Goal: Book appointment/travel/reservation

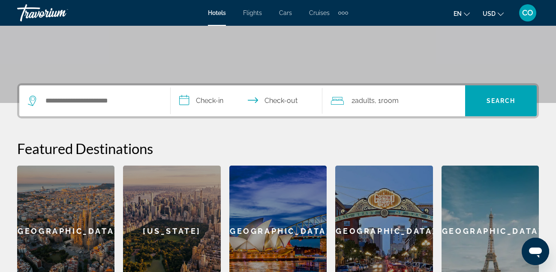
scroll to position [155, 0]
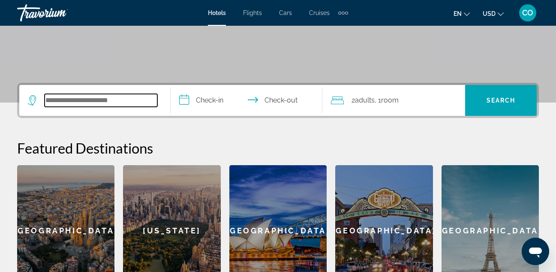
click at [147, 94] on input "Search widget" at bounding box center [101, 100] width 113 height 13
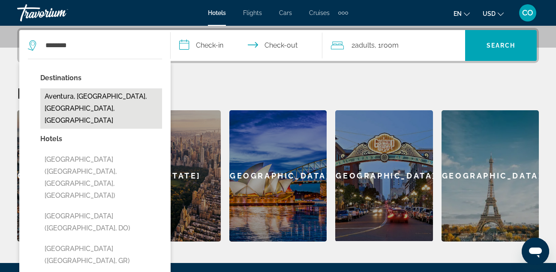
click at [136, 94] on button "Aventura, [GEOGRAPHIC_DATA], [GEOGRAPHIC_DATA], [GEOGRAPHIC_DATA]" at bounding box center [101, 108] width 122 height 40
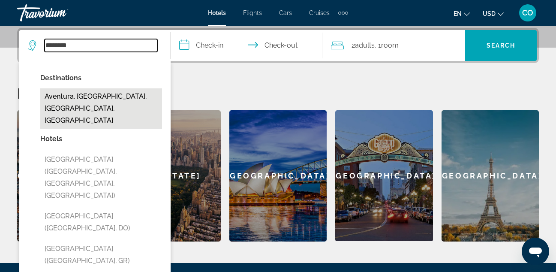
type input "**********"
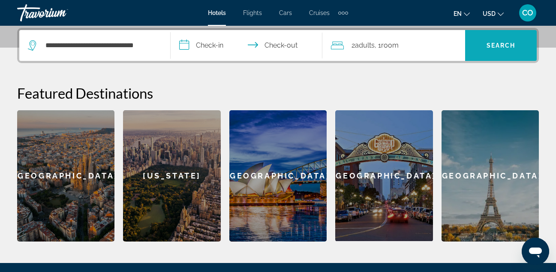
click at [477, 47] on span "Search widget" at bounding box center [501, 45] width 72 height 21
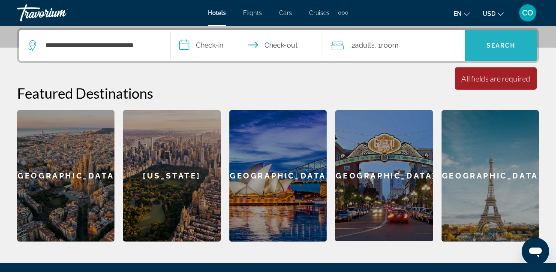
click at [477, 47] on span "Search widget" at bounding box center [501, 45] width 72 height 21
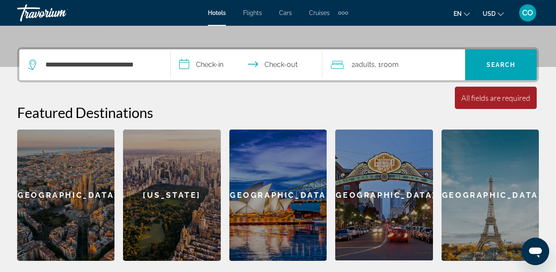
scroll to position [189, 0]
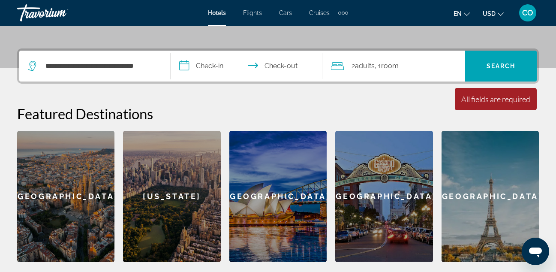
click at [488, 99] on div "All fields are required" at bounding box center [495, 98] width 69 height 9
click at [218, 66] on input "**********" at bounding box center [248, 67] width 155 height 33
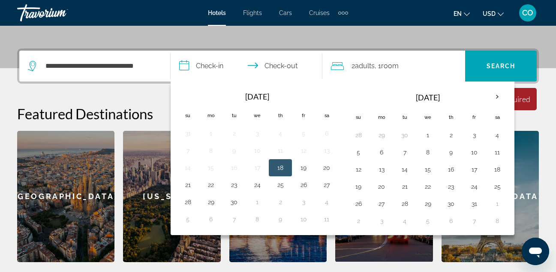
scroll to position [210, 0]
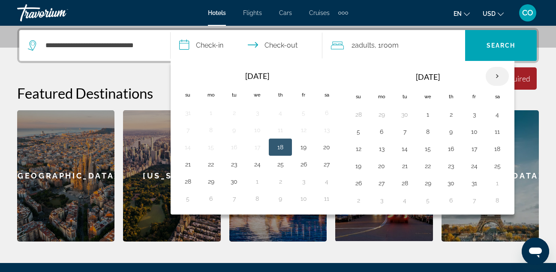
click at [491, 76] on th "Next month" at bounding box center [497, 76] width 23 height 19
click at [494, 164] on button "27" at bounding box center [497, 166] width 14 height 12
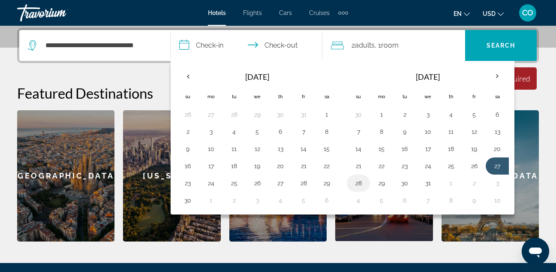
click at [356, 184] on button "28" at bounding box center [358, 183] width 14 height 12
type input "**********"
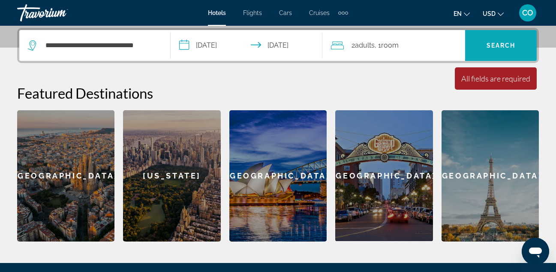
click at [493, 46] on span "Search" at bounding box center [500, 45] width 29 height 7
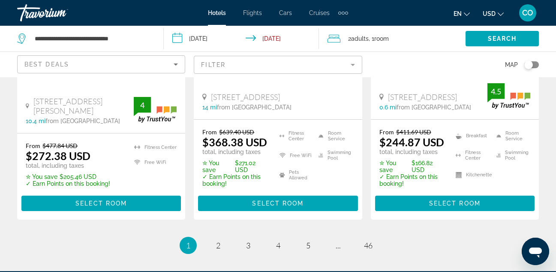
scroll to position [1267, 0]
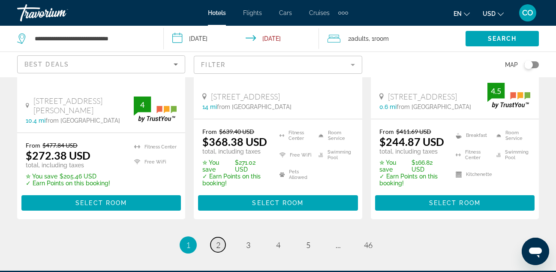
click at [216, 240] on span "2" at bounding box center [218, 244] width 4 height 9
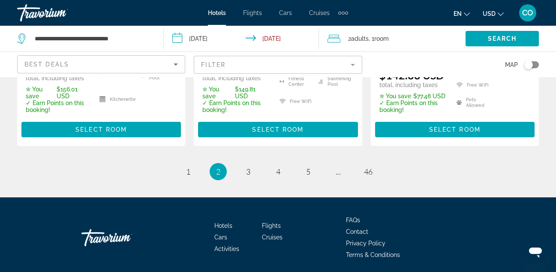
scroll to position [1360, 0]
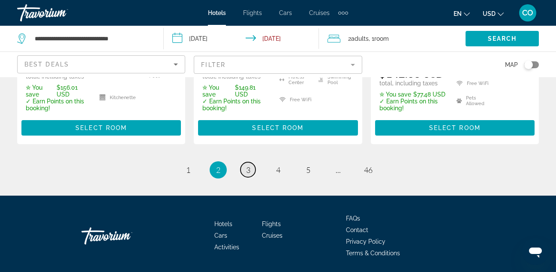
click at [249, 165] on span "3" at bounding box center [248, 169] width 4 height 9
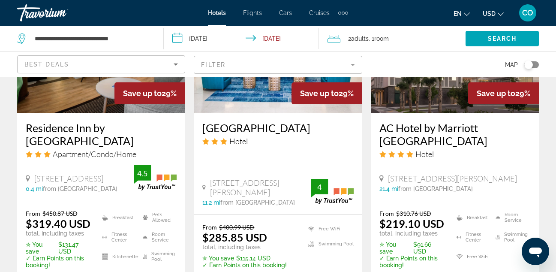
scroll to position [1173, 0]
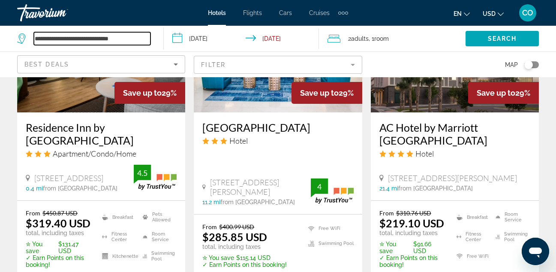
click at [130, 35] on input "**********" at bounding box center [92, 38] width 117 height 13
click at [143, 42] on input "**********" at bounding box center [92, 38] width 117 height 13
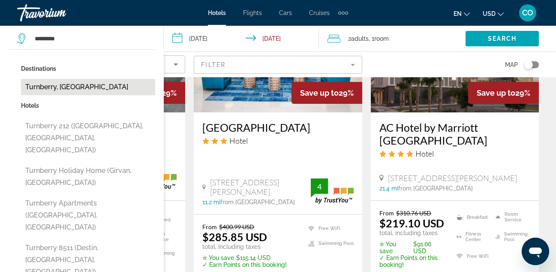
click at [126, 87] on button "Turnberry, United Kingdom" at bounding box center [88, 87] width 134 height 16
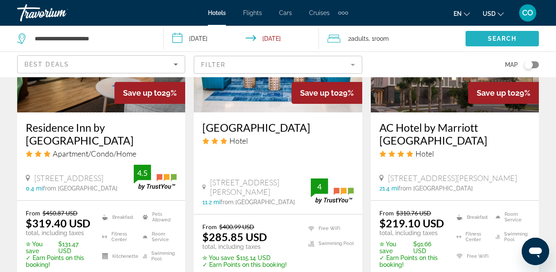
click at [484, 35] on span "Search widget" at bounding box center [501, 38] width 73 height 21
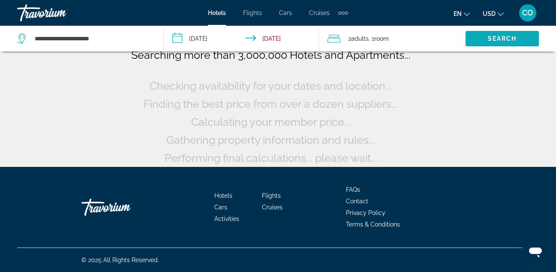
scroll to position [74, 0]
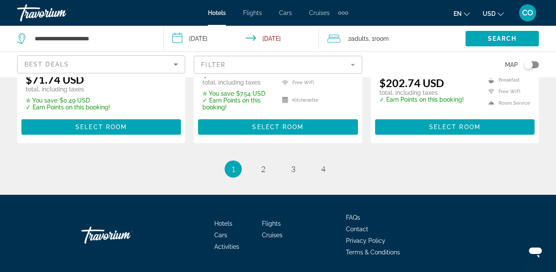
scroll to position [1273, 0]
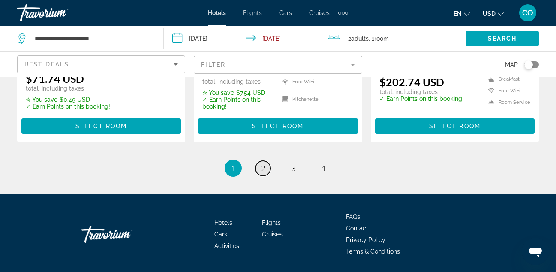
click at [266, 161] on link "page 2" at bounding box center [262, 168] width 15 height 15
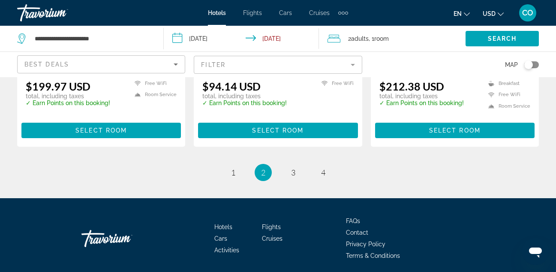
scroll to position [1187, 0]
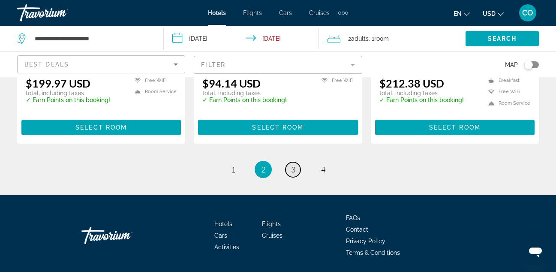
click at [299, 166] on link "page 3" at bounding box center [292, 169] width 15 height 15
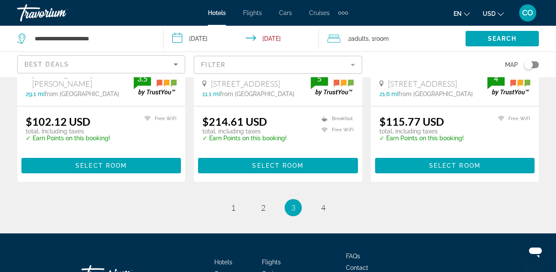
scroll to position [1164, 0]
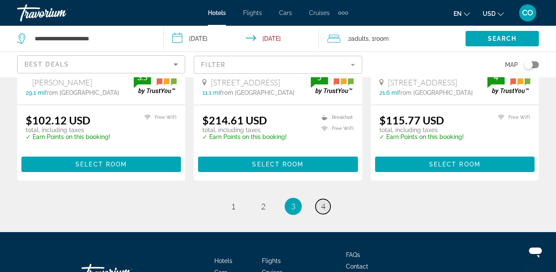
click at [325, 199] on link "page 4" at bounding box center [322, 206] width 15 height 15
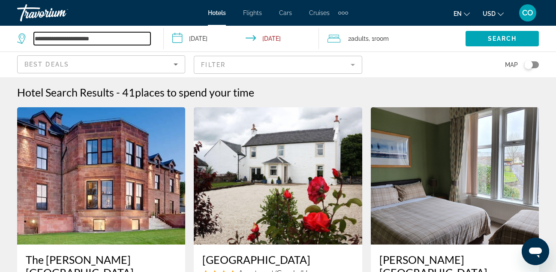
click at [135, 34] on input "**********" at bounding box center [92, 38] width 117 height 13
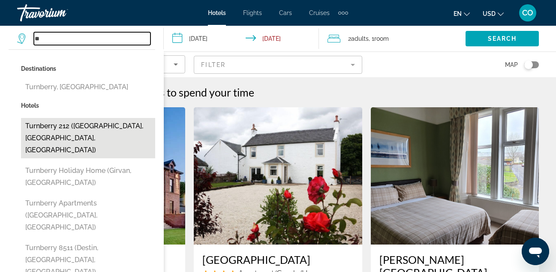
type input "*"
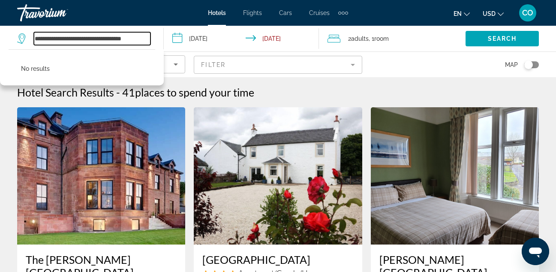
drag, startPoint x: 82, startPoint y: 42, endPoint x: 70, endPoint y: 34, distance: 14.0
click at [72, 35] on input "**********" at bounding box center [92, 38] width 117 height 13
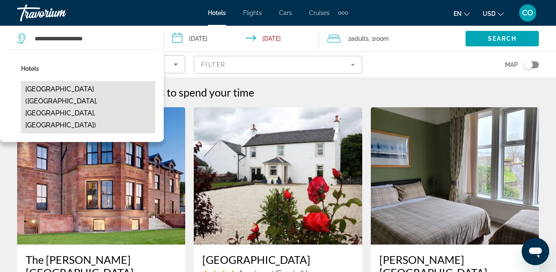
click at [66, 101] on button "JW Marriott Turnberry Resort & Spa (Aventura, FL, US)" at bounding box center [88, 107] width 134 height 52
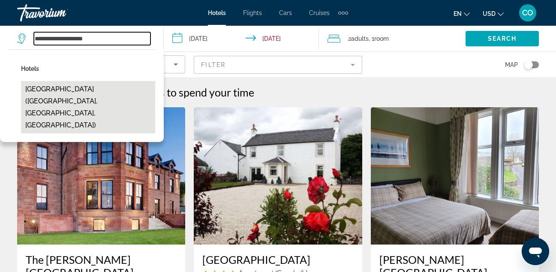
type input "**********"
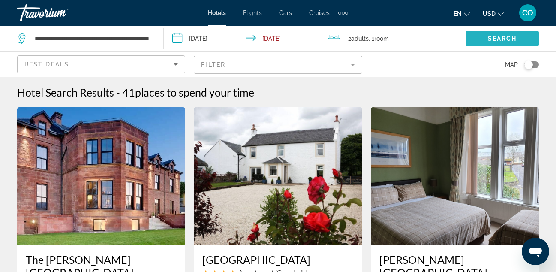
click at [478, 37] on span "Search widget" at bounding box center [501, 38] width 73 height 21
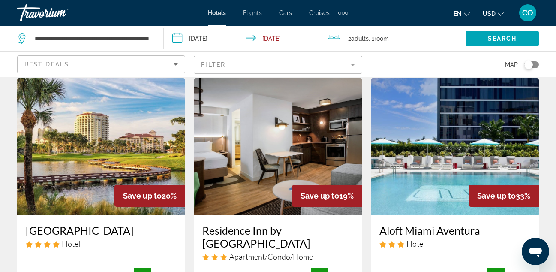
scroll to position [29, 0]
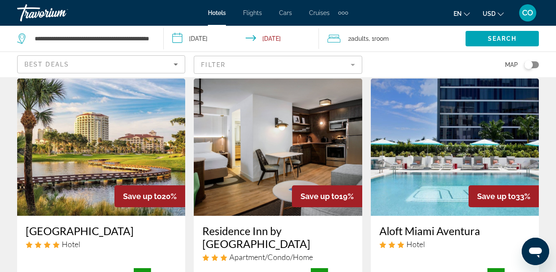
click at [142, 102] on img "Main content" at bounding box center [101, 146] width 168 height 137
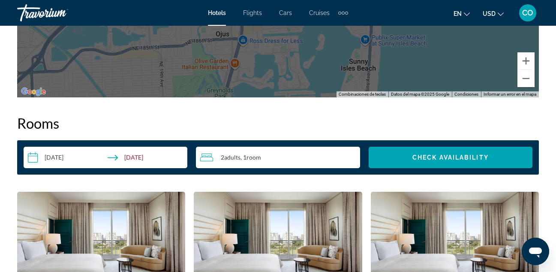
scroll to position [1172, 0]
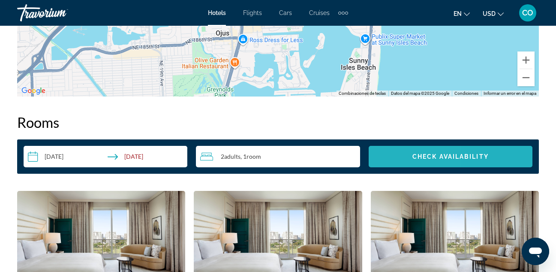
drag, startPoint x: 396, startPoint y: 156, endPoint x: 388, endPoint y: 153, distance: 8.8
click at [388, 153] on span "Search widget" at bounding box center [451, 156] width 164 height 21
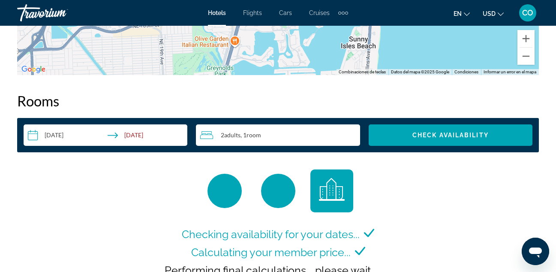
scroll to position [1195, 0]
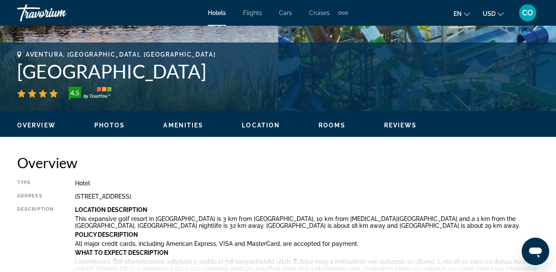
scroll to position [318, 0]
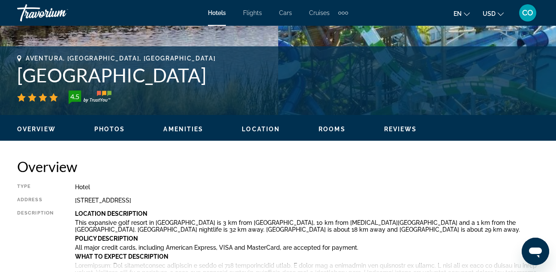
click at [119, 131] on span "Photos" at bounding box center [109, 129] width 31 height 7
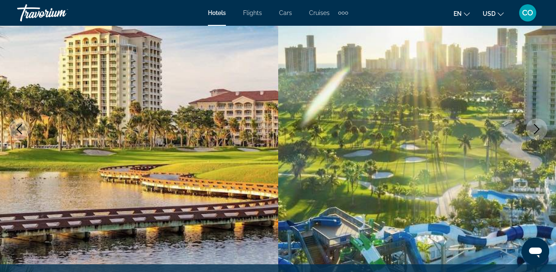
scroll to position [0, 0]
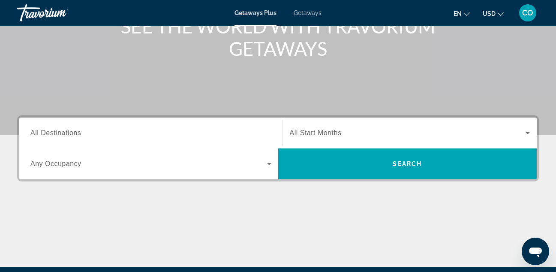
scroll to position [125, 0]
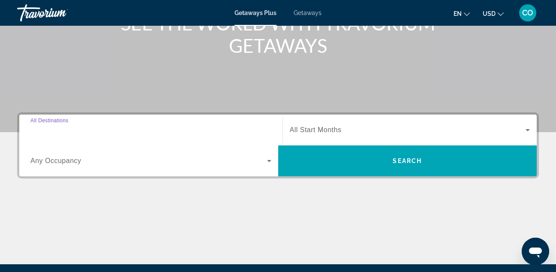
click at [114, 126] on input "Destination All Destinations" at bounding box center [150, 130] width 241 height 10
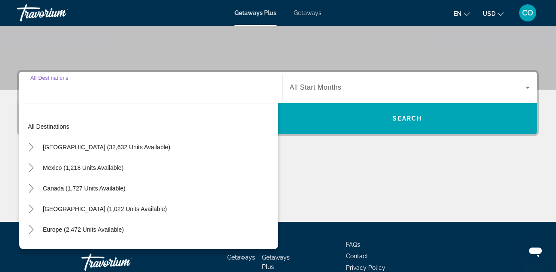
scroll to position [210, 0]
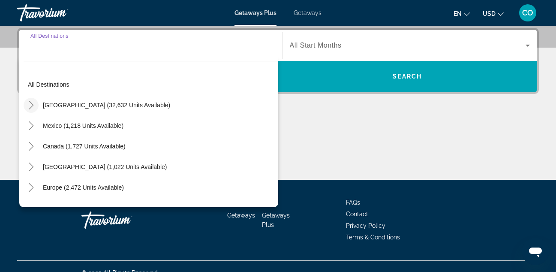
click at [33, 103] on icon "Toggle United States (32,632 units available)" at bounding box center [31, 105] width 9 height 9
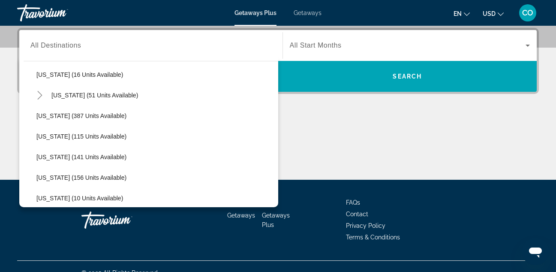
scroll to position [176, 0]
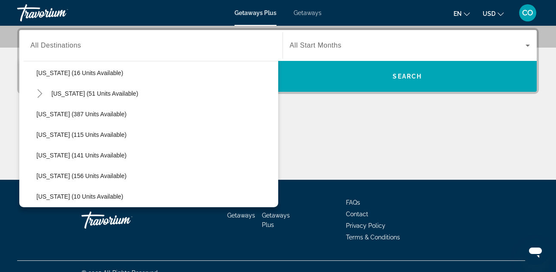
drag, startPoint x: 136, startPoint y: 33, endPoint x: 133, endPoint y: 39, distance: 6.7
click at [133, 39] on div "Destination All Destinations All destinations United States (32,632 units avail…" at bounding box center [151, 45] width 255 height 31
drag, startPoint x: 133, startPoint y: 39, endPoint x: 116, endPoint y: 50, distance: 20.1
click at [116, 50] on div "Search widget" at bounding box center [150, 45] width 241 height 24
click at [116, 50] on input "Destination All Destinations" at bounding box center [150, 46] width 241 height 10
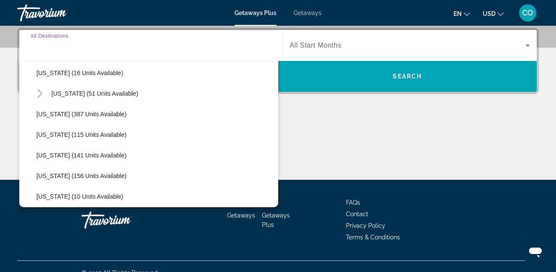
click at [116, 50] on input "Destination All Destinations" at bounding box center [150, 46] width 241 height 10
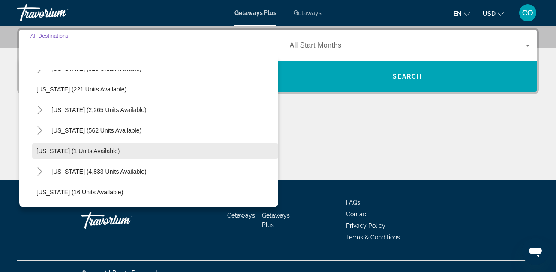
scroll to position [51, 0]
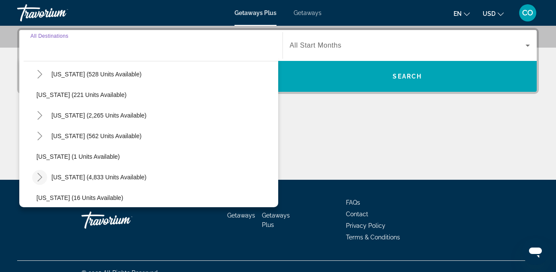
click at [42, 181] on mat-icon "Toggle Florida (4,833 units available)" at bounding box center [39, 177] width 15 height 15
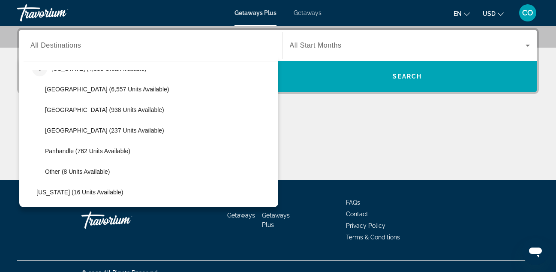
scroll to position [154, 0]
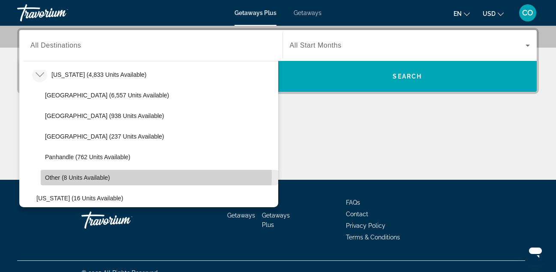
click at [66, 175] on span "Other (8 units available)" at bounding box center [77, 177] width 65 height 7
type input "**********"
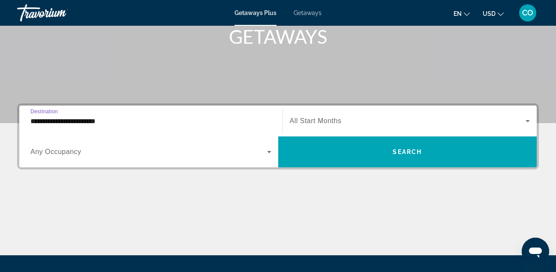
scroll to position [118, 0]
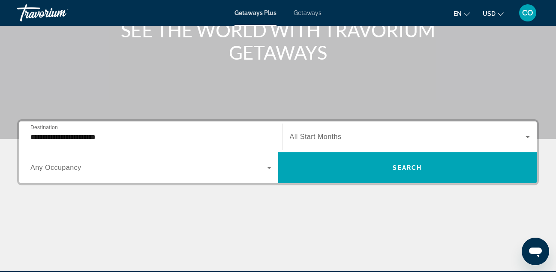
click at [309, 146] on div "Search widget" at bounding box center [410, 137] width 240 height 24
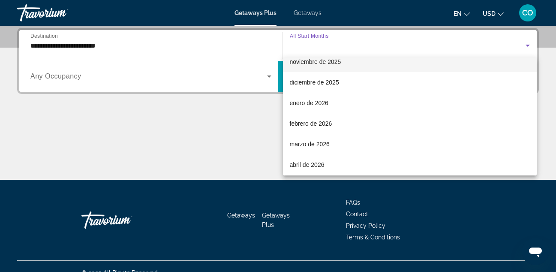
scroll to position [72, 0]
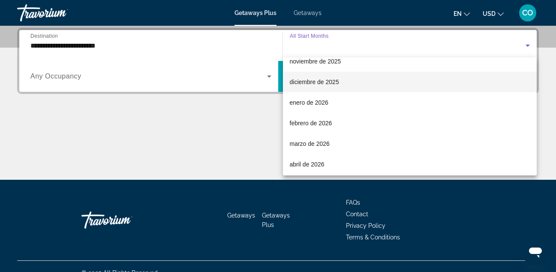
click at [321, 87] on span "diciembre de 2025" at bounding box center [314, 82] width 49 height 10
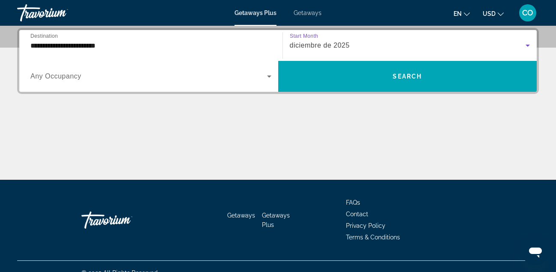
click at [321, 87] on span "Search widget" at bounding box center [407, 76] width 259 height 31
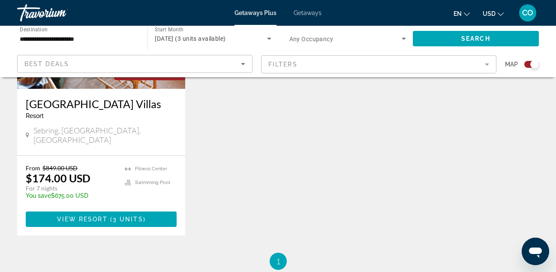
scroll to position [421, 0]
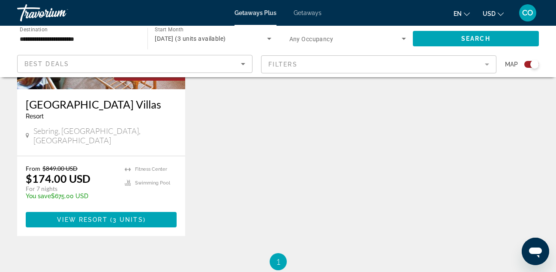
click at [301, 71] on mat-form-field "Filters" at bounding box center [378, 64] width 235 height 18
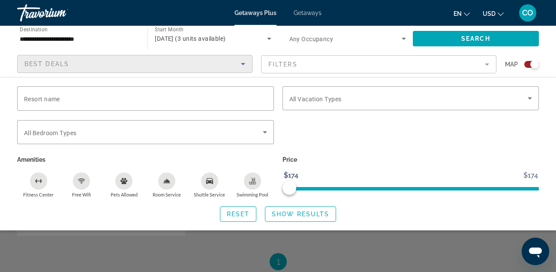
click at [218, 64] on div "Best Deals" at bounding box center [132, 64] width 216 height 10
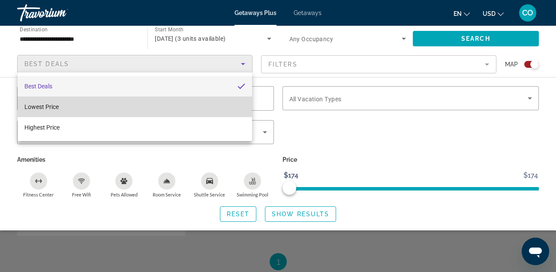
click at [211, 109] on mat-option "Lowest Price" at bounding box center [135, 106] width 234 height 21
